Goal: Information Seeking & Learning: Learn about a topic

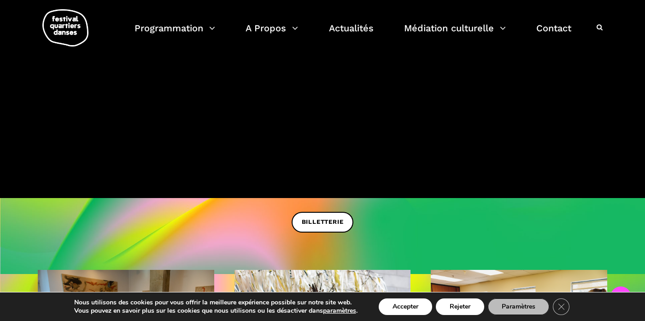
scroll to position [168, 0]
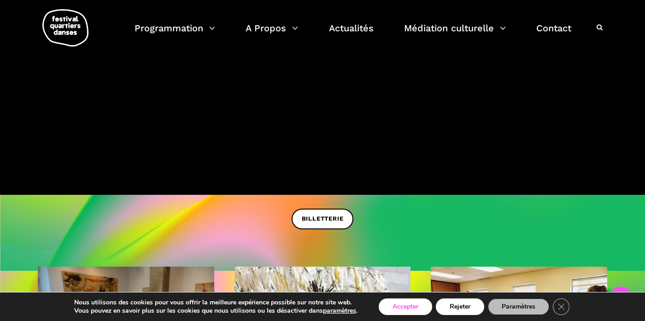
click at [402, 309] on button "Accepter" at bounding box center [405, 307] width 53 height 17
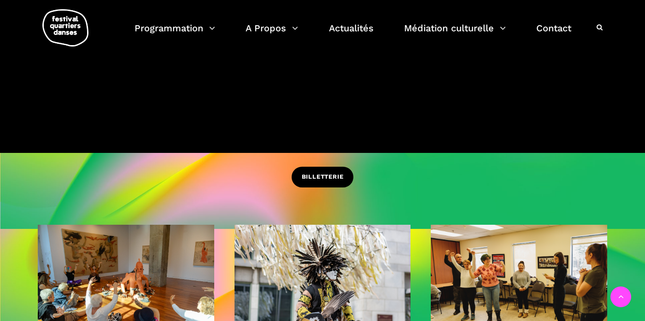
scroll to position [322, 0]
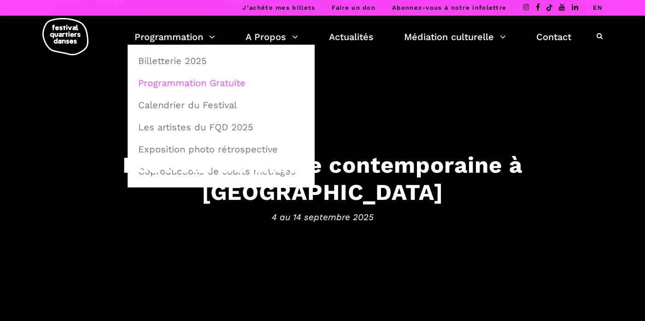
click at [193, 85] on link "Programmation Gratuite" at bounding box center [221, 82] width 177 height 21
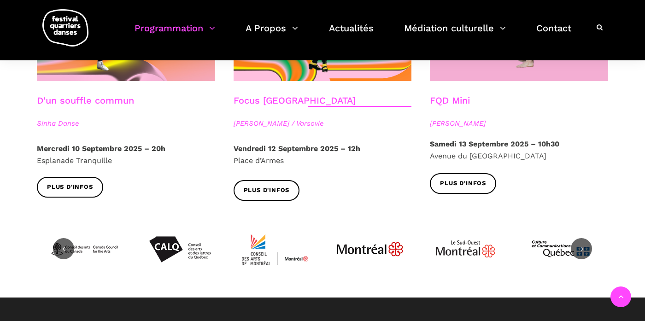
scroll to position [1130, 0]
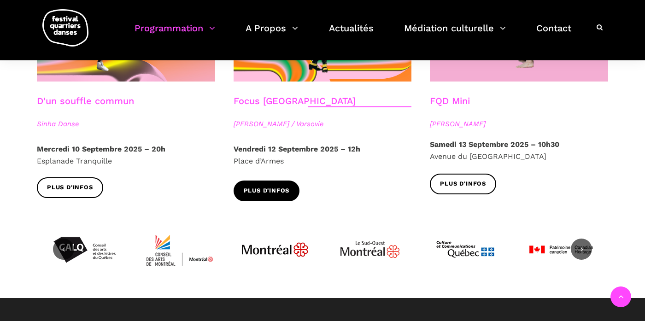
click at [271, 181] on link "Plus d'infos" at bounding box center [267, 191] width 66 height 21
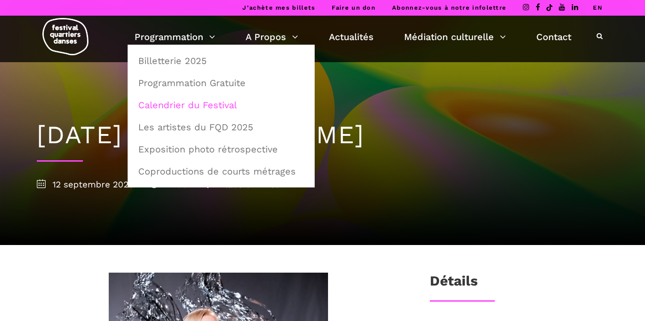
click at [186, 103] on link "Calendrier du Festival" at bounding box center [221, 104] width 177 height 21
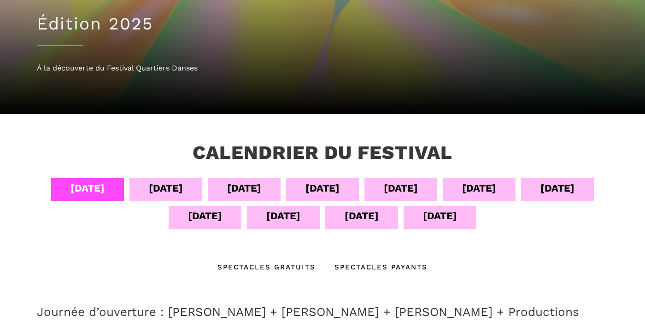
scroll to position [100, 0]
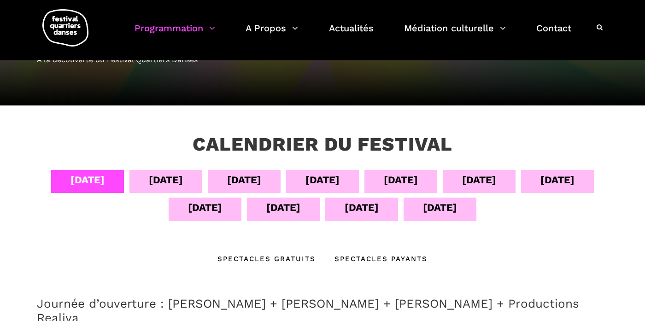
click at [277, 207] on div "[DATE]" at bounding box center [283, 208] width 34 height 16
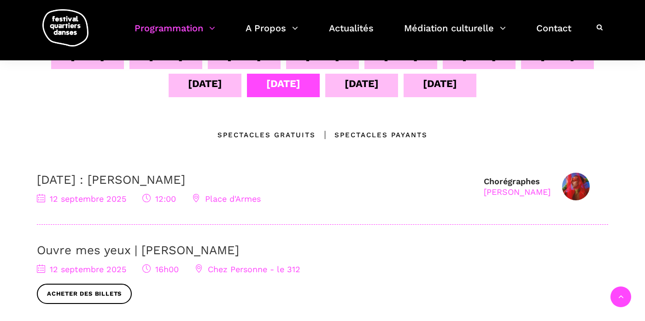
scroll to position [224, 0]
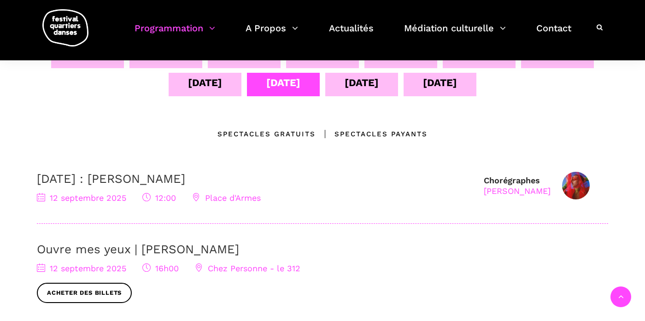
click at [373, 130] on div "Spectacles Payants" at bounding box center [372, 134] width 112 height 11
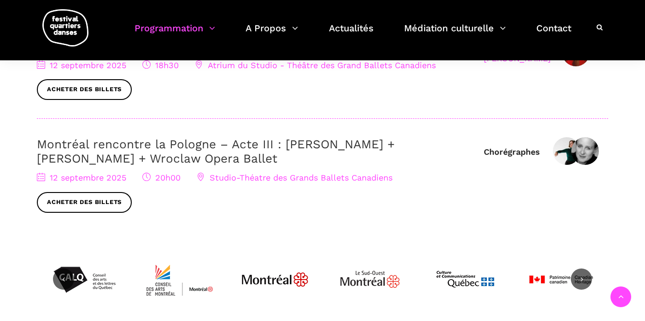
scroll to position [456, 0]
click at [220, 147] on link "Montréal rencontre la Pologne – Acte III : [PERSON_NAME] + [PERSON_NAME] + Wroc…" at bounding box center [216, 151] width 358 height 28
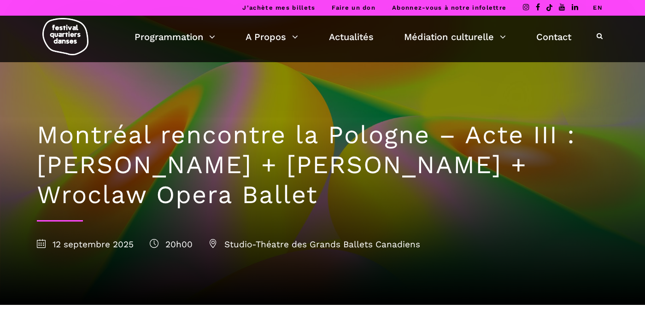
drag, startPoint x: 322, startPoint y: 201, endPoint x: 37, endPoint y: 139, distance: 292.0
click at [37, 139] on h1 "Montréal rencontre la Pologne – Acte III : [PERSON_NAME] + [PERSON_NAME] + Wroc…" at bounding box center [322, 164] width 571 height 89
copy h1 "Montréal rencontre la Pologne – Acte III : [PERSON_NAME] + [PERSON_NAME] + Wroc…"
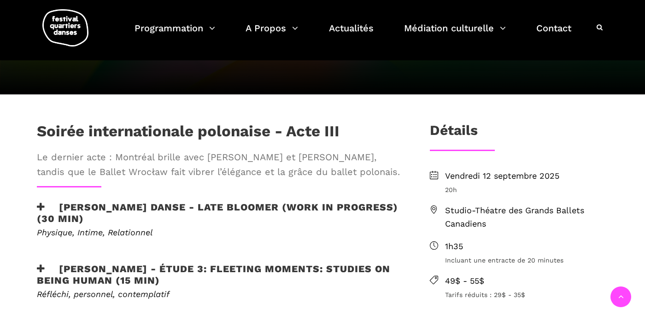
scroll to position [153, 0]
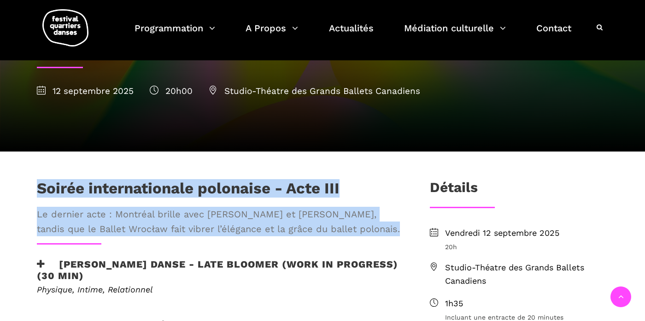
drag, startPoint x: 377, startPoint y: 230, endPoint x: 36, endPoint y: 181, distance: 343.7
click at [36, 181] on div "Soirée internationale polonaise - Acte III Le dernier acte : Montréal brille av…" at bounding box center [219, 211] width 382 height 64
copy div "Soirée internationale polonaise - Acte III Le dernier acte : Montréal brille av…"
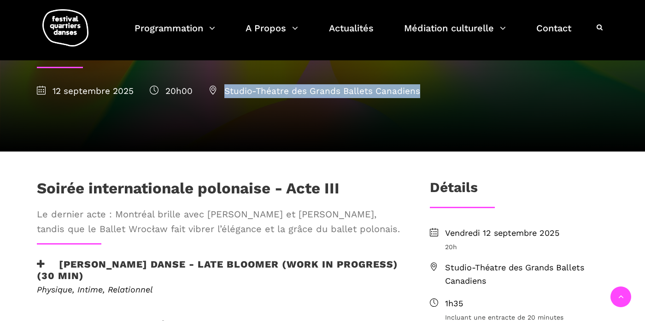
drag, startPoint x: 419, startPoint y: 92, endPoint x: 223, endPoint y: 94, distance: 195.9
click at [223, 94] on span "Studio-Théatre des Grands Ballets Canadiens" at bounding box center [315, 91] width 212 height 11
copy span "Studio-Théatre des Grands Ballets Canadiens"
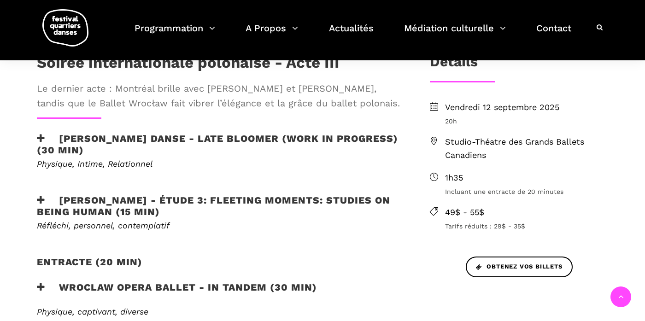
scroll to position [283, 0]
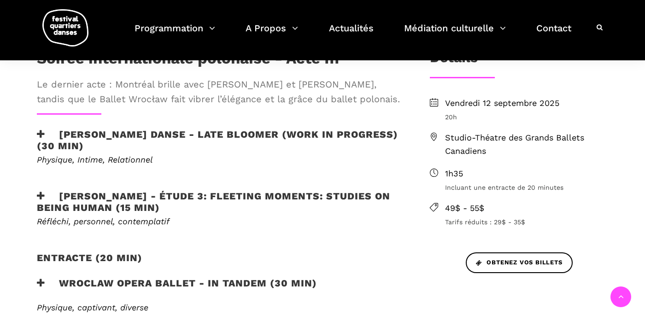
click at [181, 130] on h3 "Hélène Simoneau Danse - Late bloomer (work in progress) (30 min)" at bounding box center [218, 140] width 363 height 23
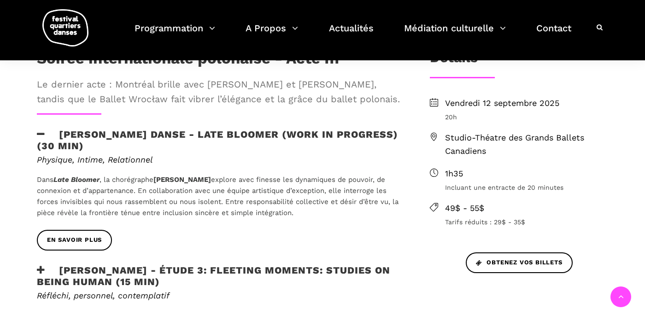
drag, startPoint x: 300, startPoint y: 210, endPoint x: 55, endPoint y: 133, distance: 257.1
click at [55, 133] on div "Soirée internationale polonaise - Acte III Le dernier acte : Montréal brille av…" at bounding box center [219, 230] width 382 height 363
copy div "Hélène Simoneau Danse - Late bloomer (work in progress) (30 min) Physique, Inti…"
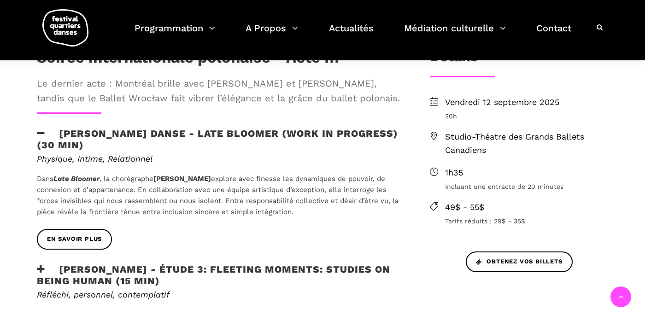
click at [191, 269] on h3 "Jane Mappin - Étude 3: Fleeting moments: studies on being human (15 min)" at bounding box center [218, 275] width 363 height 23
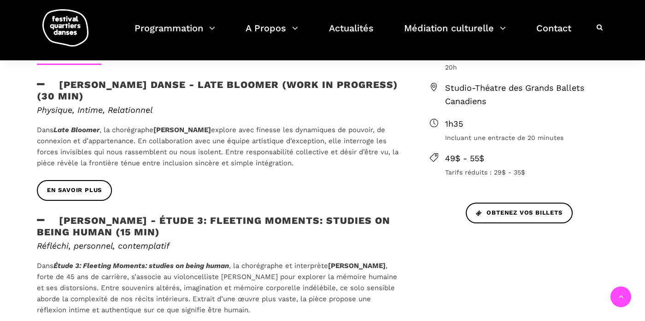
scroll to position [376, 0]
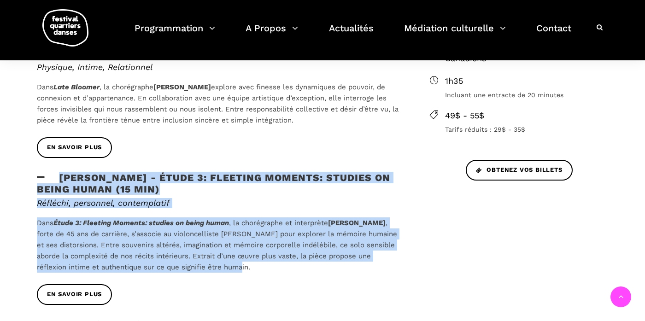
drag, startPoint x: 233, startPoint y: 263, endPoint x: 59, endPoint y: 174, distance: 195.2
click at [59, 175] on div "Soirée internationale polonaise - Acte III Le dernier acte : Montréal brille av…" at bounding box center [219, 181] width 382 height 448
copy div "Jane Mappin - Étude 3: Fleeting moments: studies on being human (15 min) Réfléc…"
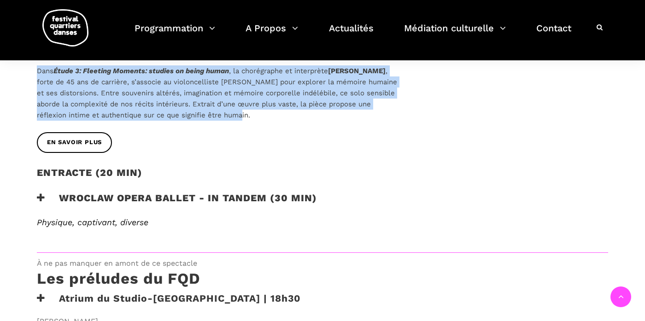
scroll to position [538, 0]
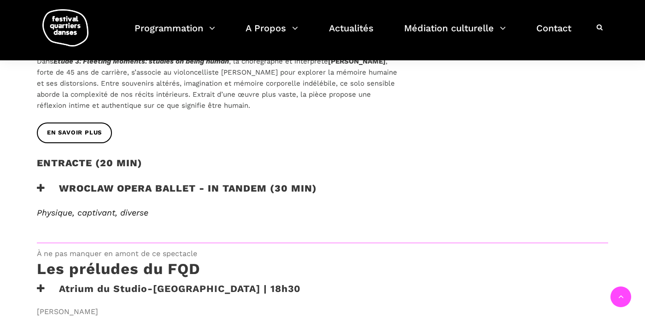
click at [127, 187] on h3 "Wroclaw Opera Ballet - In Tandem (30 min)" at bounding box center [177, 194] width 280 height 23
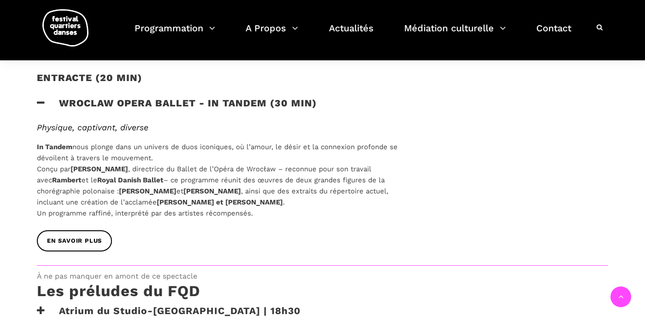
scroll to position [624, 0]
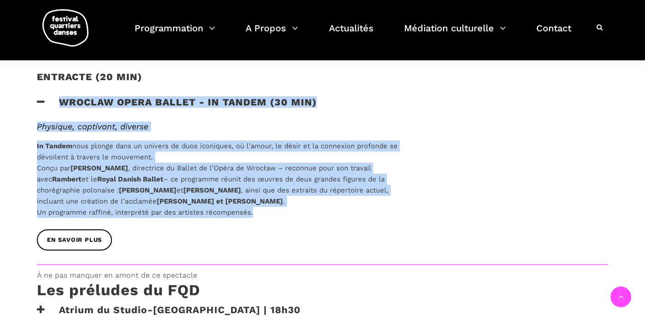
drag, startPoint x: 274, startPoint y: 212, endPoint x: 55, endPoint y: 102, distance: 245.7
copy div "Wroclaw Opera Ballet - In Tandem (30 min) Physique, captivant, diverse In Tande…"
